Goal: Transaction & Acquisition: Purchase product/service

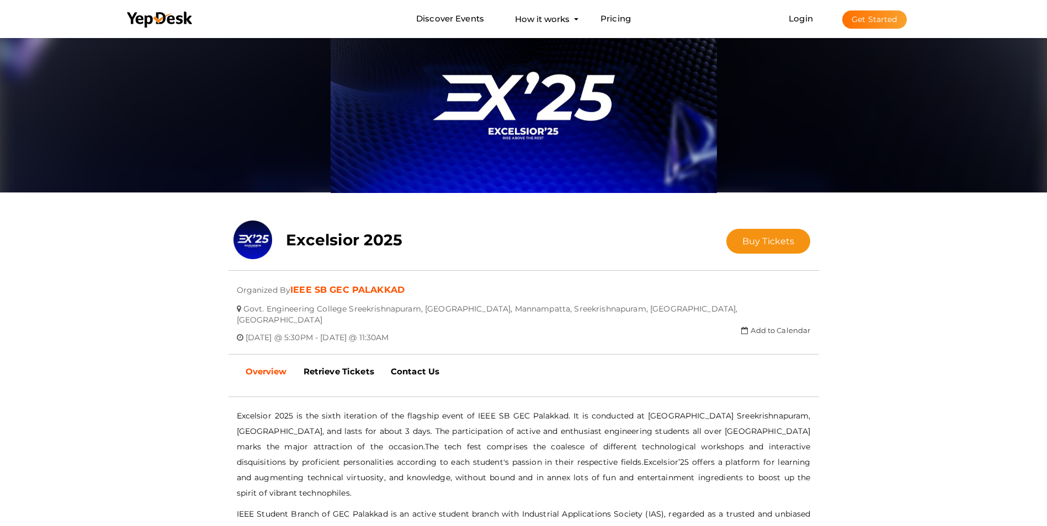
scroll to position [201, 0]
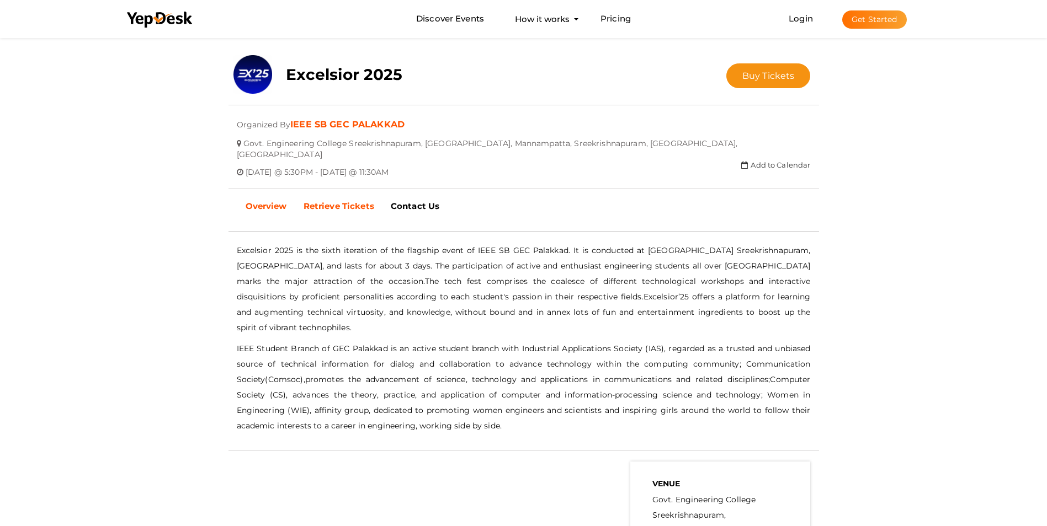
click at [353, 201] on b "Retrieve Tickets" at bounding box center [338, 206] width 71 height 10
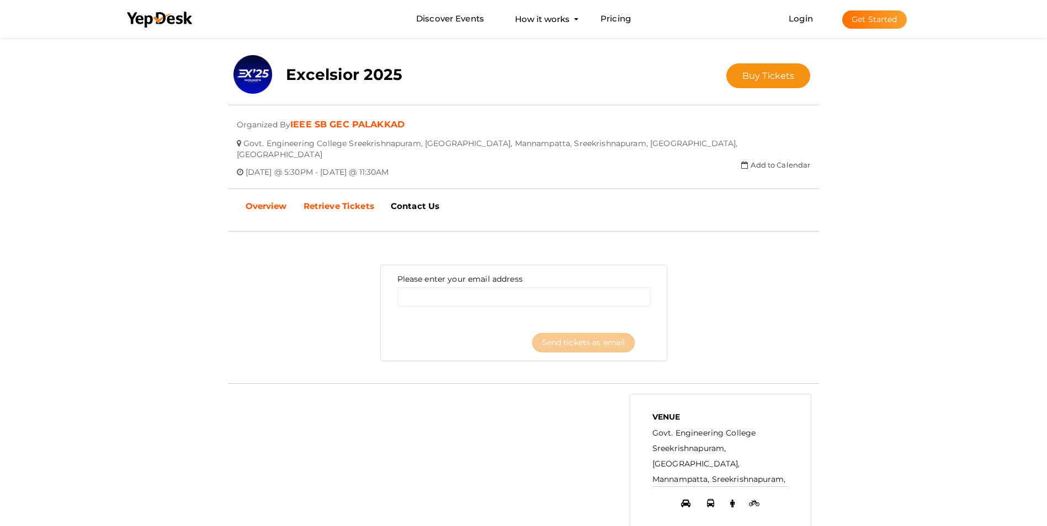
click at [268, 201] on b "Overview" at bounding box center [266, 206] width 41 height 10
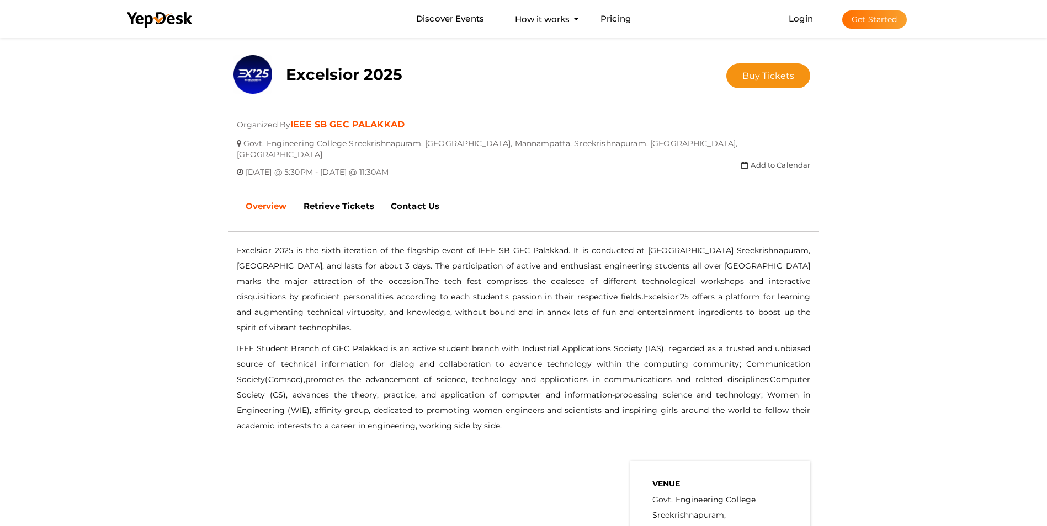
scroll to position [0, 0]
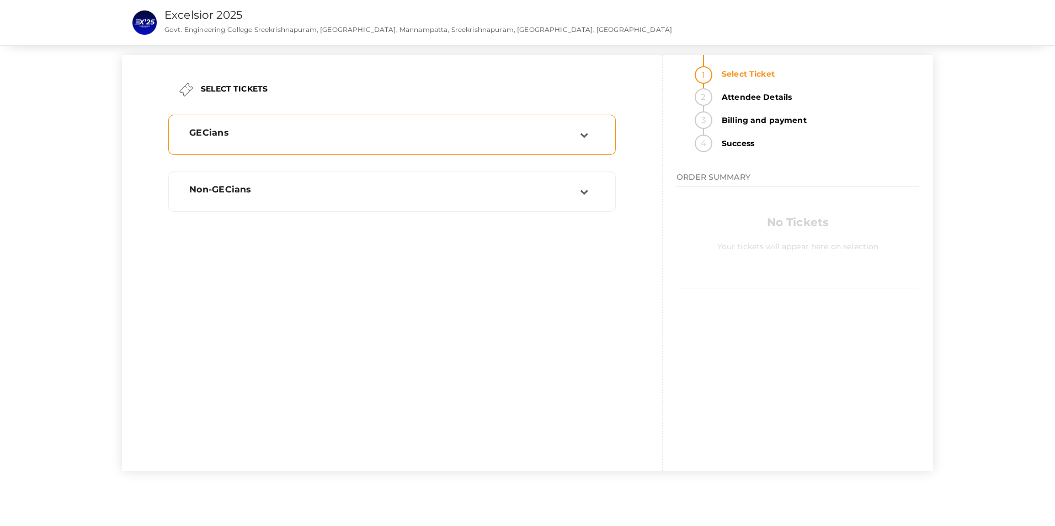
click at [571, 139] on div "GECians" at bounding box center [380, 134] width 399 height 15
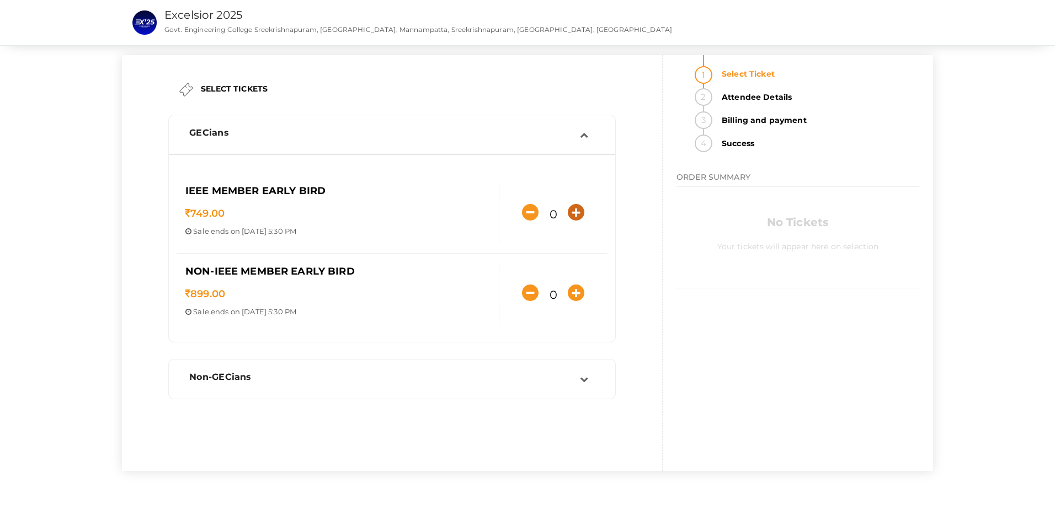
click at [571, 213] on icon "button" at bounding box center [576, 212] width 17 height 17
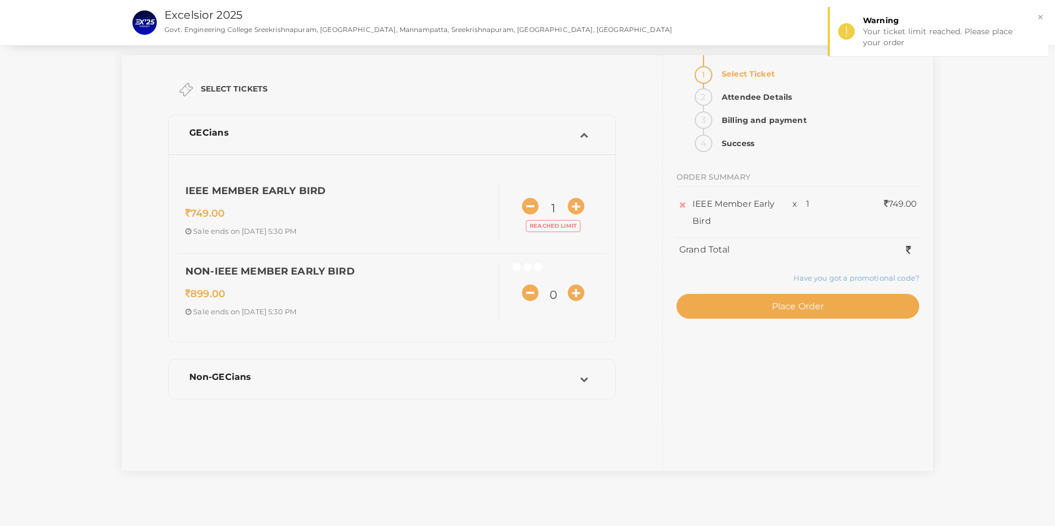
click at [532, 204] on div at bounding box center [527, 263] width 1055 height 526
click at [533, 209] on div at bounding box center [527, 263] width 1055 height 526
click at [1039, 19] on button "×" at bounding box center [1040, 17] width 7 height 13
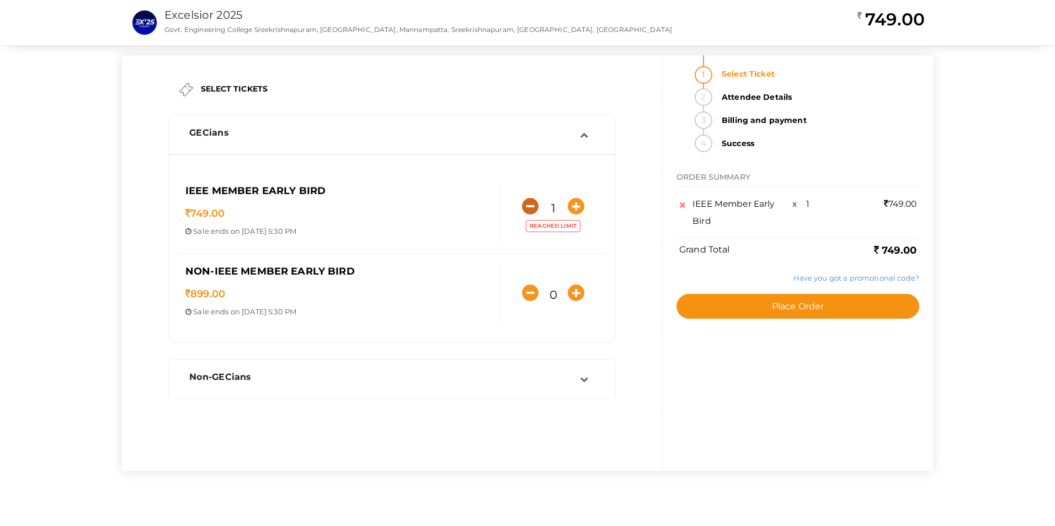
click at [531, 210] on icon "button" at bounding box center [530, 206] width 17 height 17
type input "0"
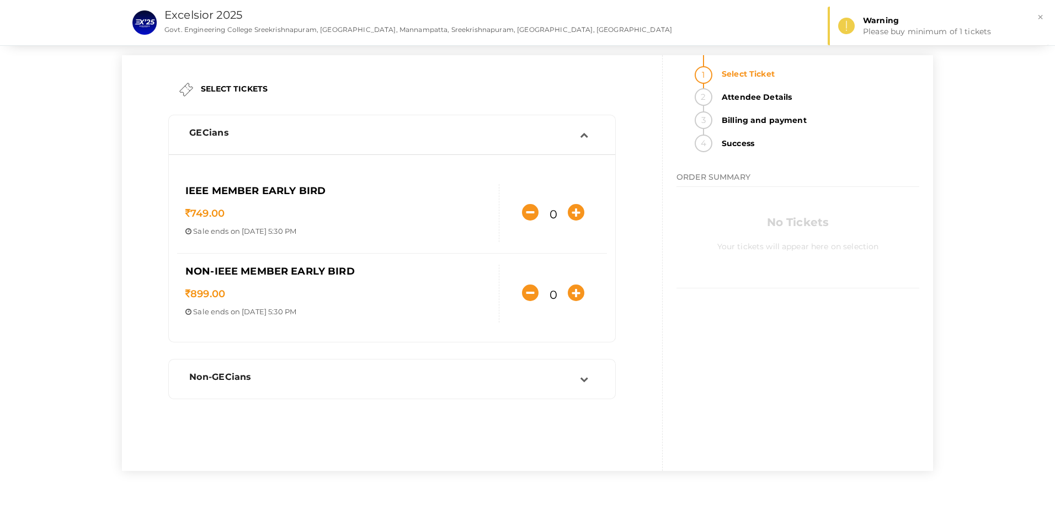
click at [604, 415] on div "GECians IEEE Member Early Bird 749.00 Sale ends on Sep 17, 2025 5:30 PM Sale St…" at bounding box center [392, 265] width 453 height 307
click at [553, 391] on div "Non-GECians" at bounding box center [391, 379] width 435 height 28
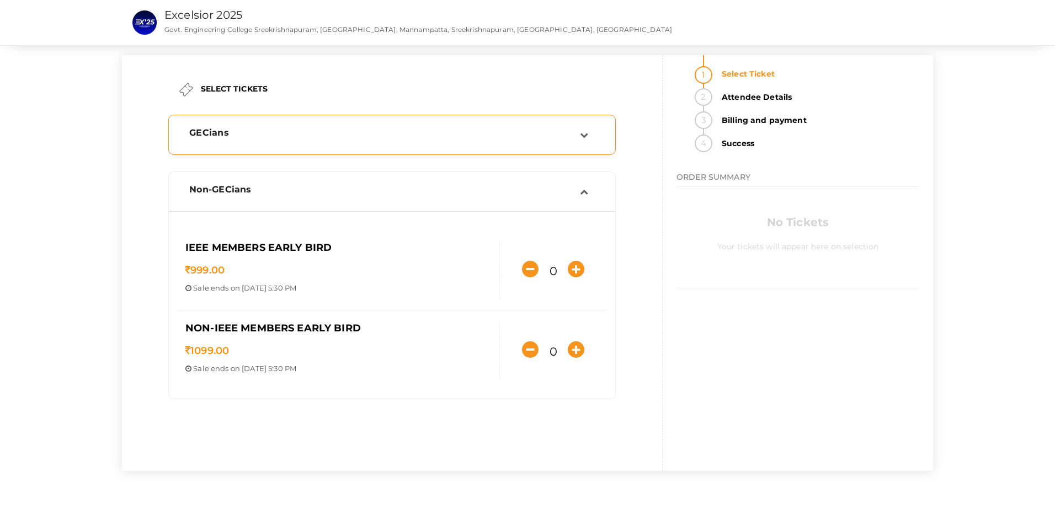
click at [342, 138] on div "GECians" at bounding box center [380, 134] width 399 height 15
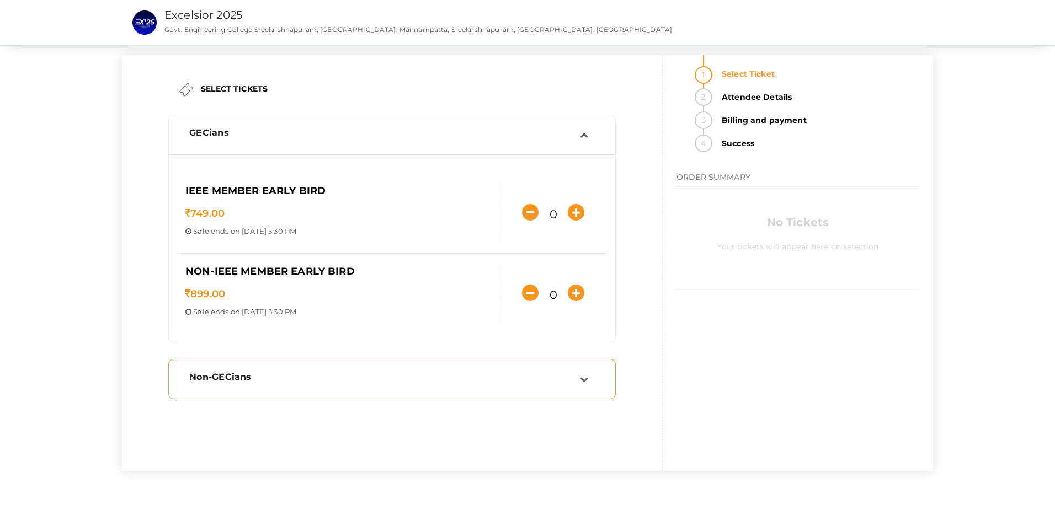
click at [380, 375] on div "Non-GECians" at bounding box center [384, 377] width 391 height 10
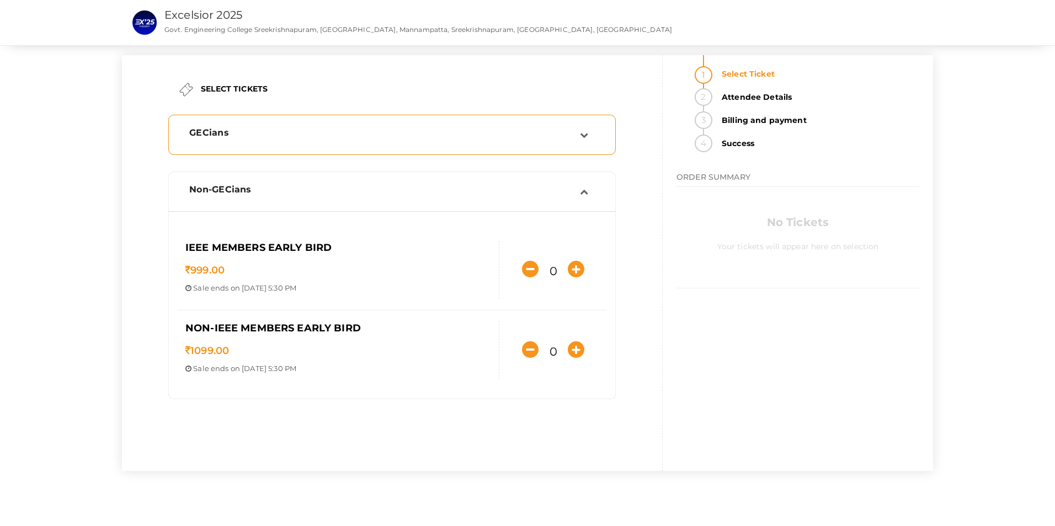
click at [388, 141] on div "GECians" at bounding box center [380, 134] width 399 height 15
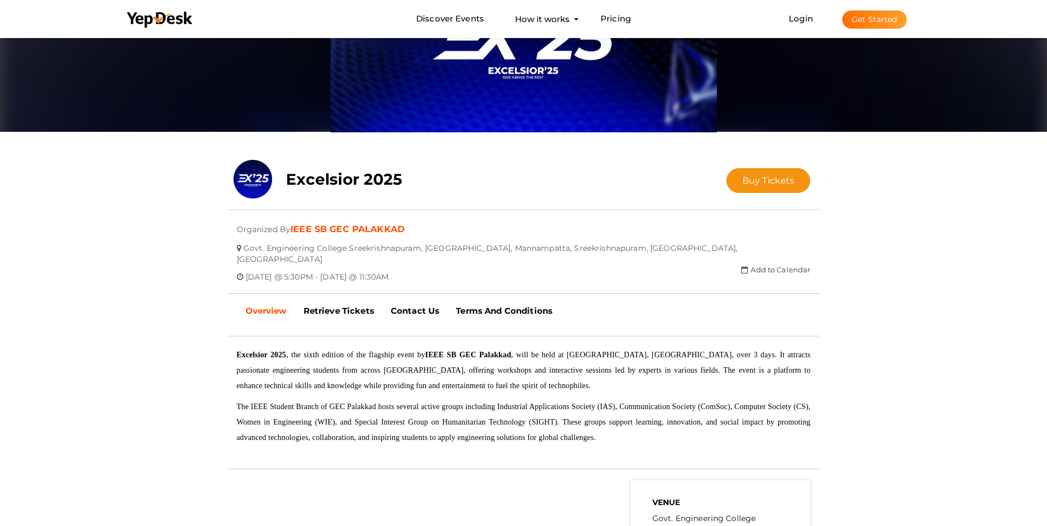
scroll to position [201, 0]
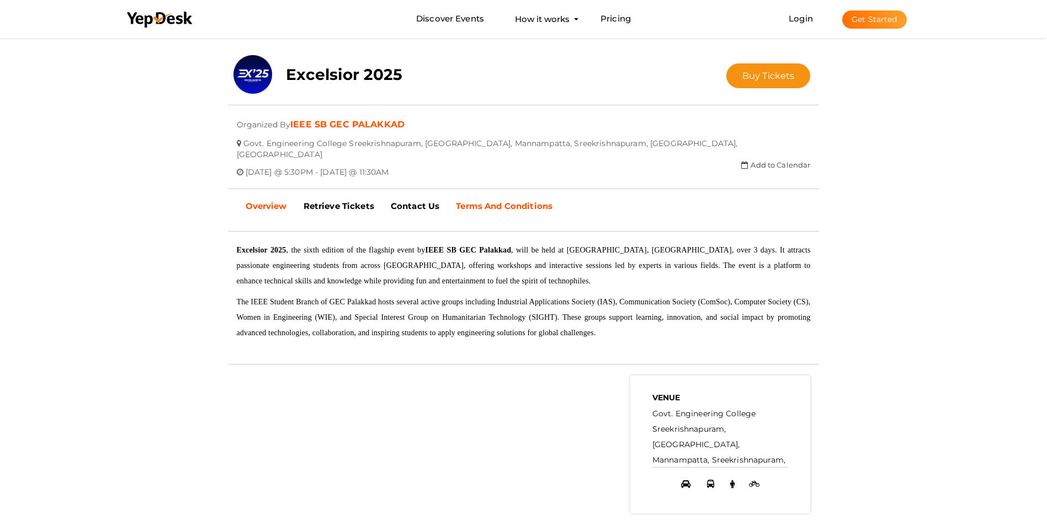
click at [535, 206] on link "Terms And Conditions" at bounding box center [503, 207] width 113 height 28
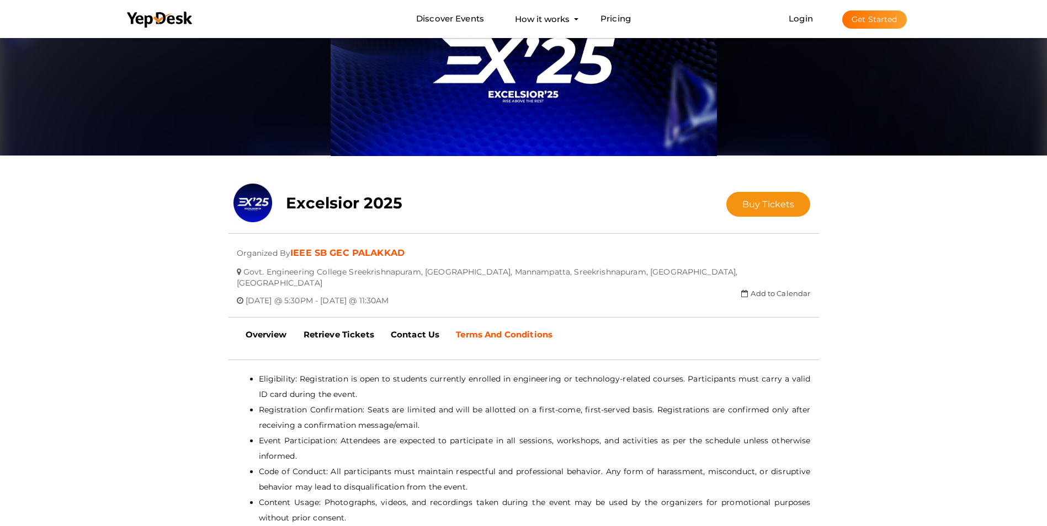
scroll to position [35, 0]
